Goal: Information Seeking & Learning: Check status

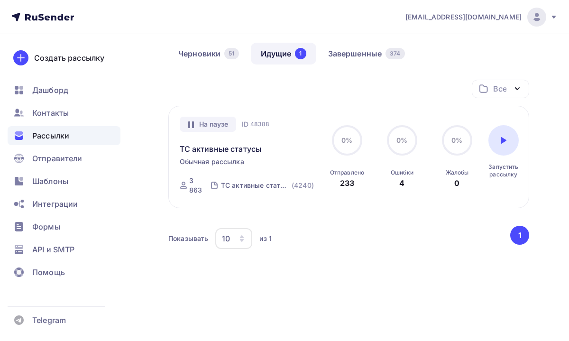
scroll to position [92, 0]
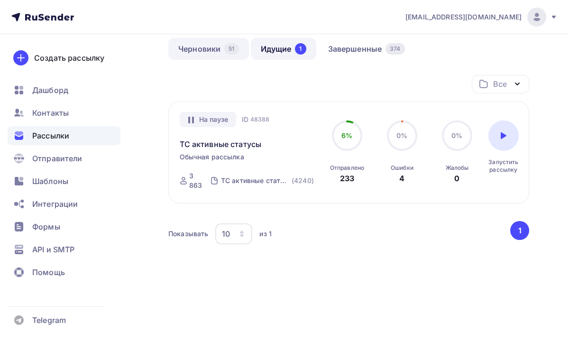
click at [222, 54] on link "Черновики 51" at bounding box center [208, 49] width 81 height 22
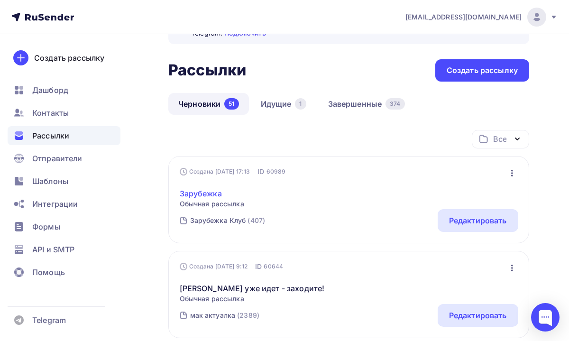
scroll to position [25, 0]
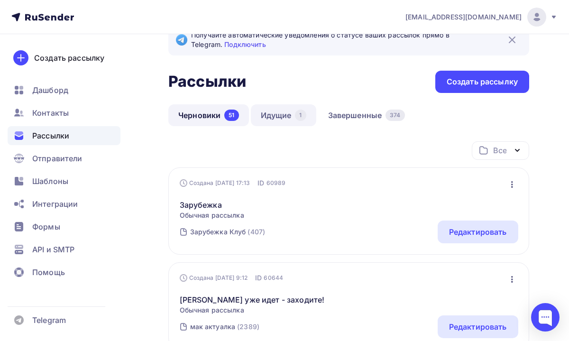
click at [263, 118] on link "Идущие 1" at bounding box center [283, 115] width 65 height 22
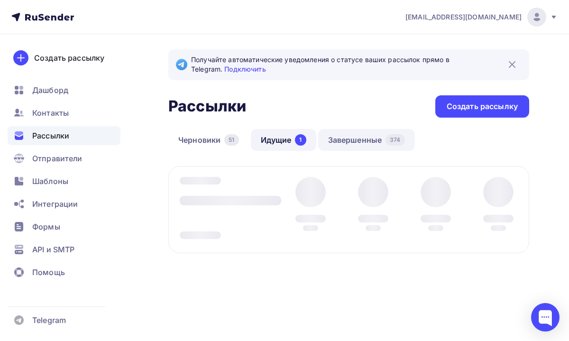
click at [341, 135] on link "Завершенные 374" at bounding box center [366, 140] width 97 height 22
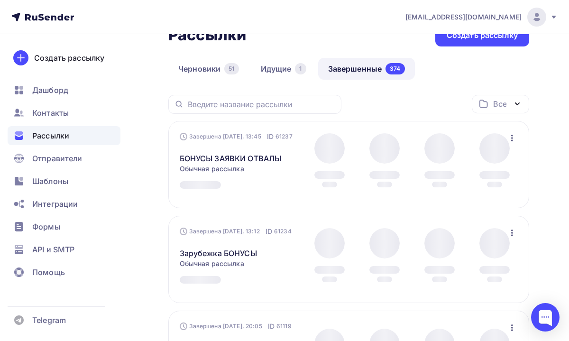
scroll to position [75, 0]
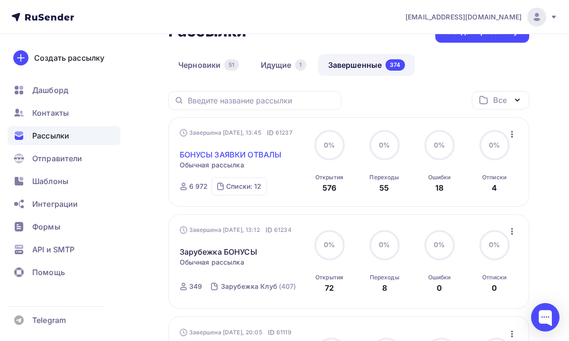
click at [254, 155] on link "БОНУСЫ ЗАЯВКИ ОТВАЛЫ" at bounding box center [231, 154] width 102 height 11
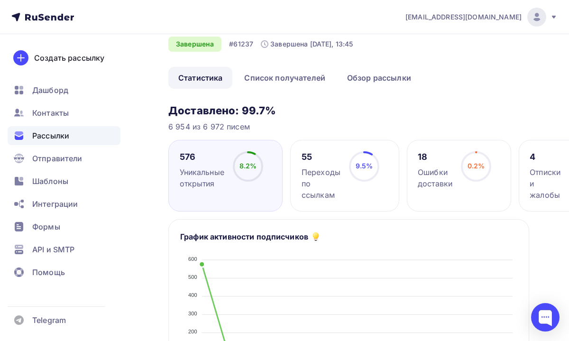
scroll to position [42, 0]
click at [355, 79] on link "Обзор рассылки" at bounding box center [379, 77] width 84 height 22
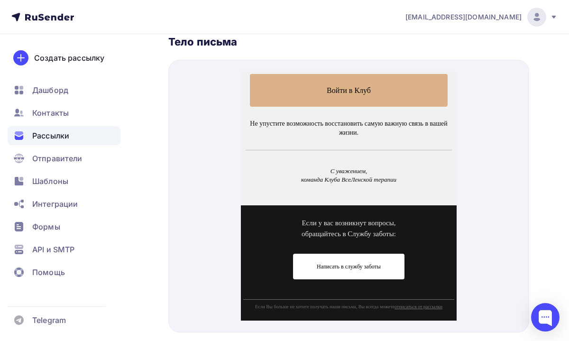
scroll to position [852, 0]
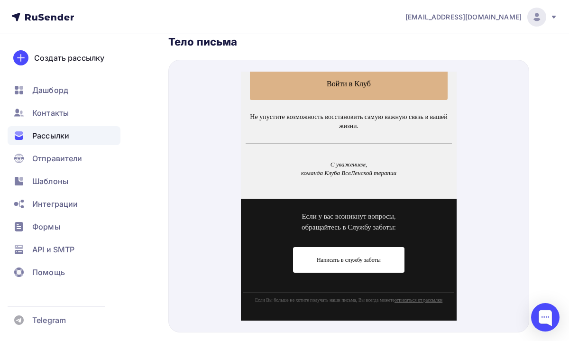
click at [329, 247] on span "Написать в службу заботы" at bounding box center [348, 248] width 64 height 7
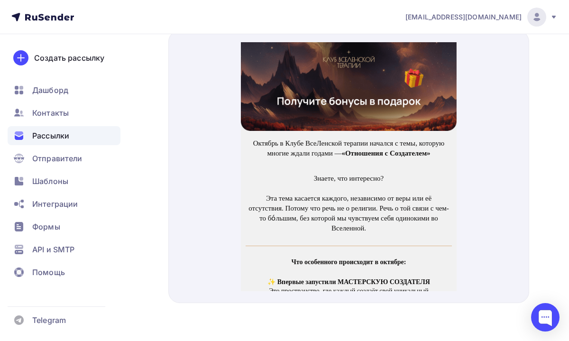
scroll to position [840, 0]
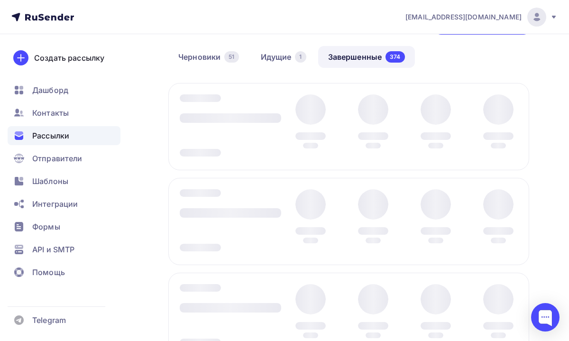
scroll to position [82, 0]
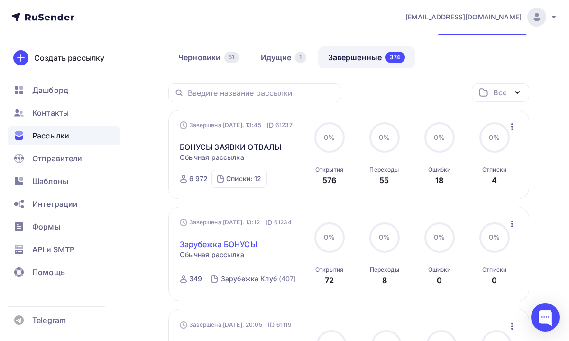
click at [230, 244] on link "Зарубежка БОНУСЫ" at bounding box center [218, 243] width 77 height 11
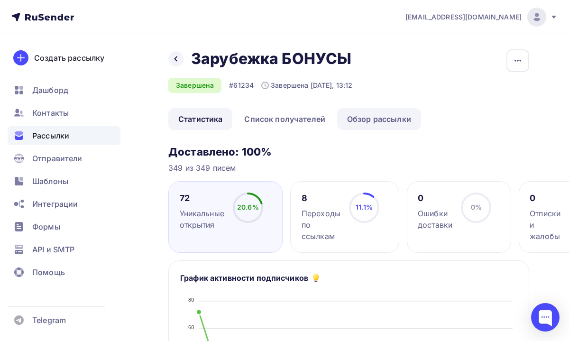
click at [353, 126] on link "Обзор рассылки" at bounding box center [379, 119] width 84 height 22
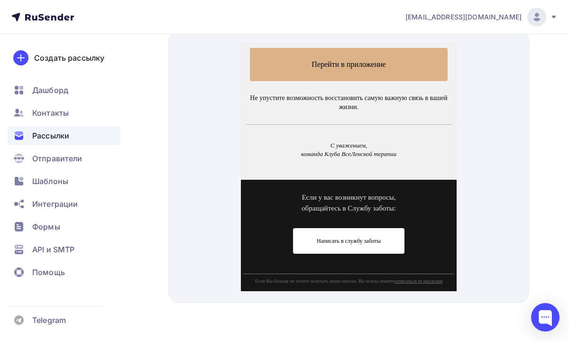
scroll to position [906, 0]
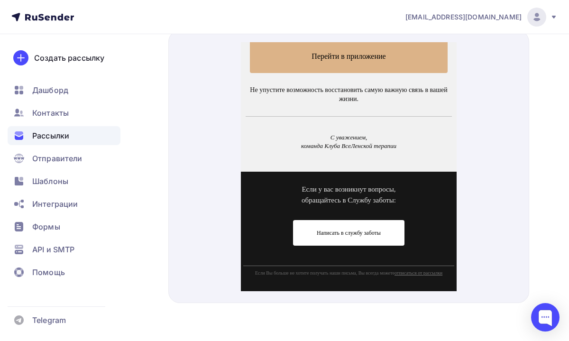
click at [335, 218] on span "Написать в службу заботы" at bounding box center [348, 221] width 64 height 7
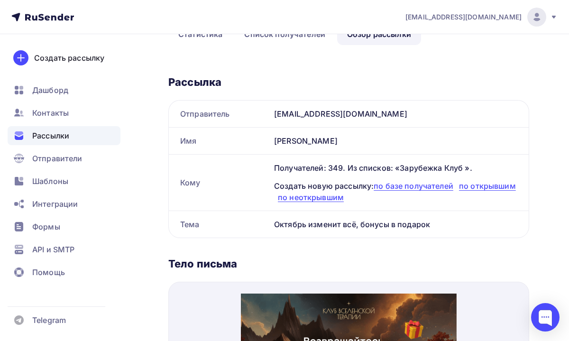
scroll to position [894, 0]
